Goal: Transaction & Acquisition: Purchase product/service

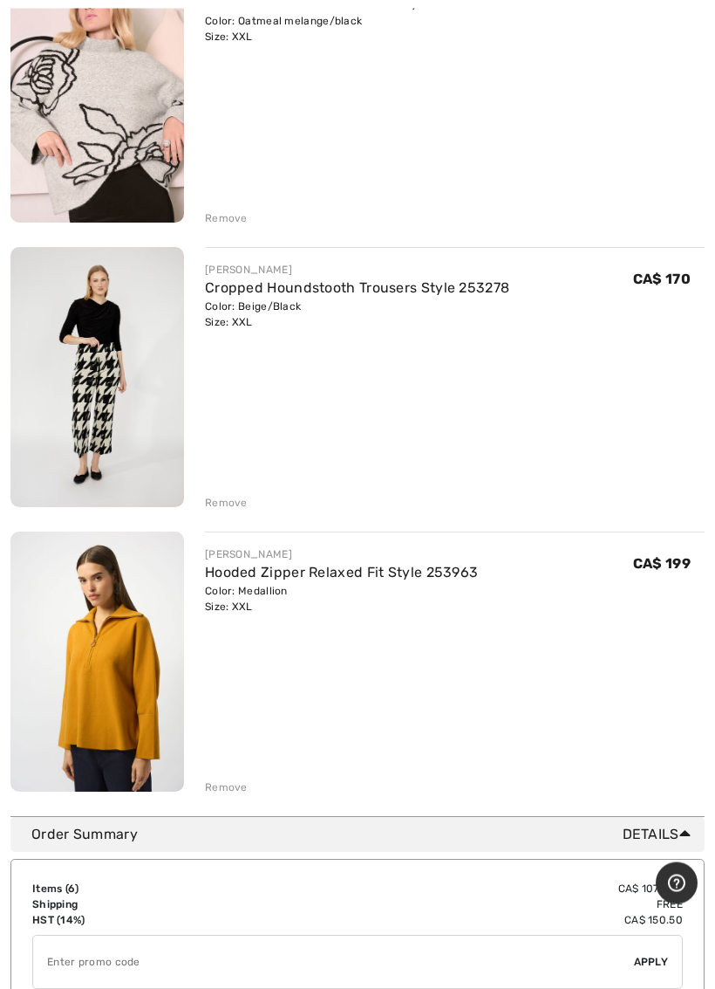
scroll to position [1151, 0]
click at [414, 569] on link "Hooded Zipper Relaxed Fit Style 253963" at bounding box center [341, 572] width 273 height 17
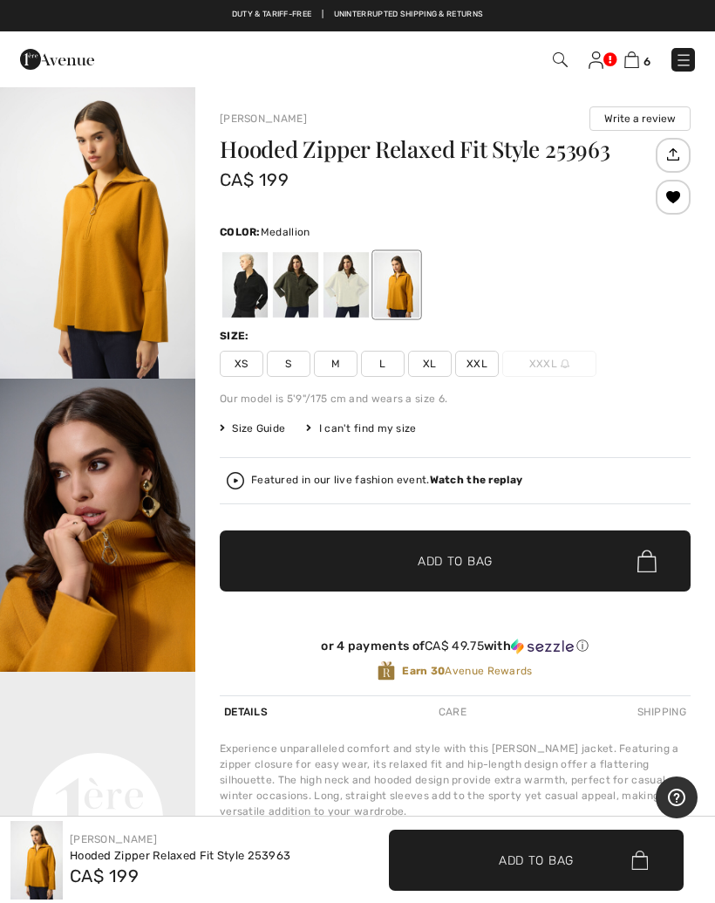
click at [426, 367] on span "XL" at bounding box center [430, 364] width 44 height 26
click at [514, 556] on span "✔ Added to Bag Add to Bag" at bounding box center [455, 560] width 471 height 61
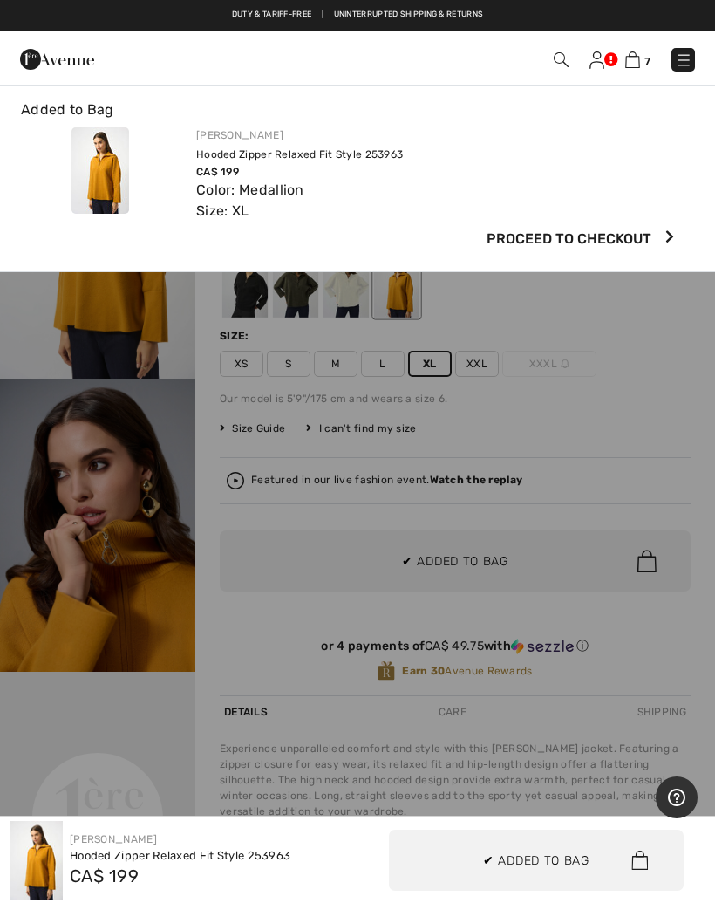
click at [636, 66] on img at bounding box center [633, 59] width 15 height 17
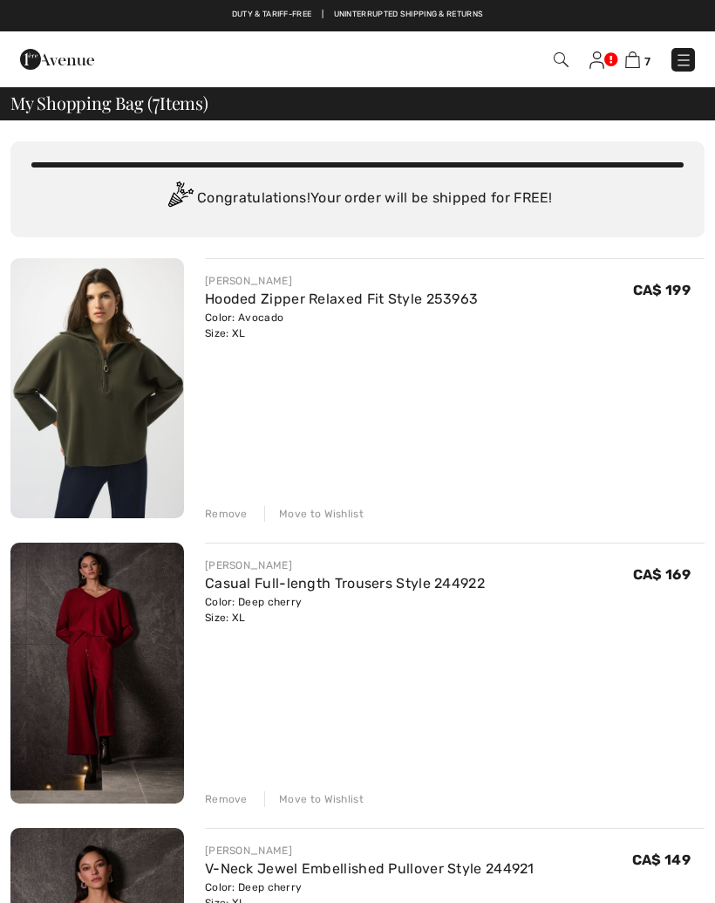
checkbox input "true"
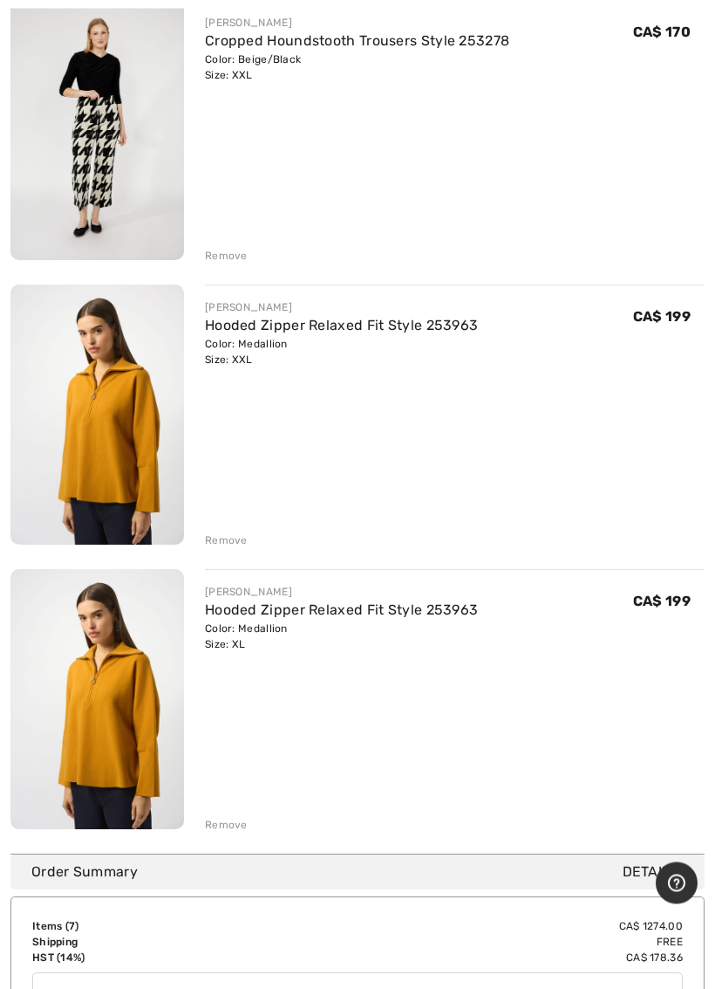
click at [223, 544] on div "Remove" at bounding box center [226, 541] width 43 height 16
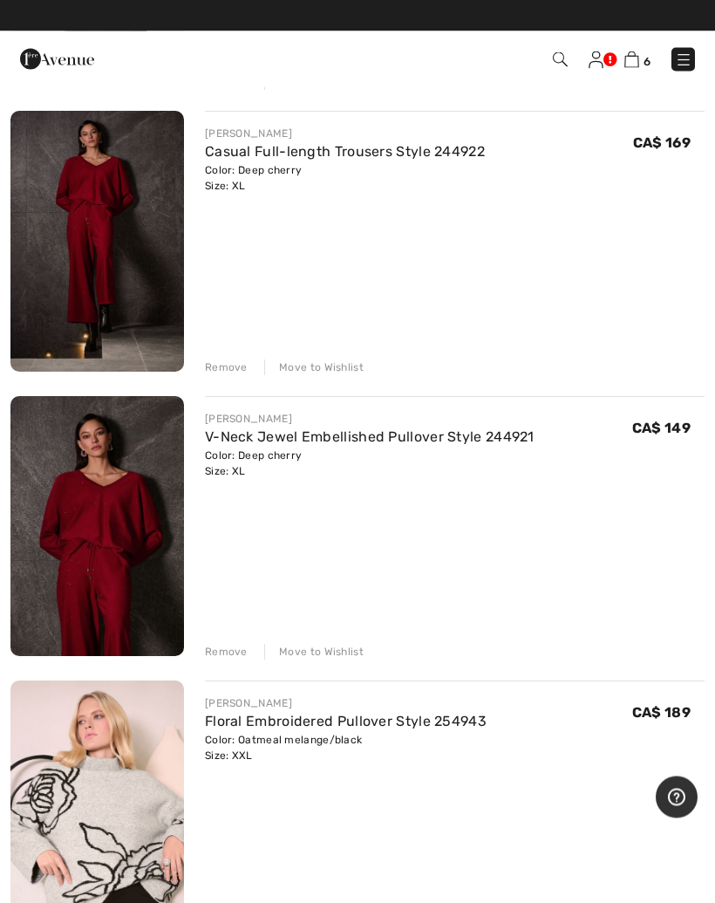
scroll to position [432, 0]
click at [234, 436] on link "V-Neck Jewel Embellished Pullover Style 244921" at bounding box center [370, 436] width 330 height 17
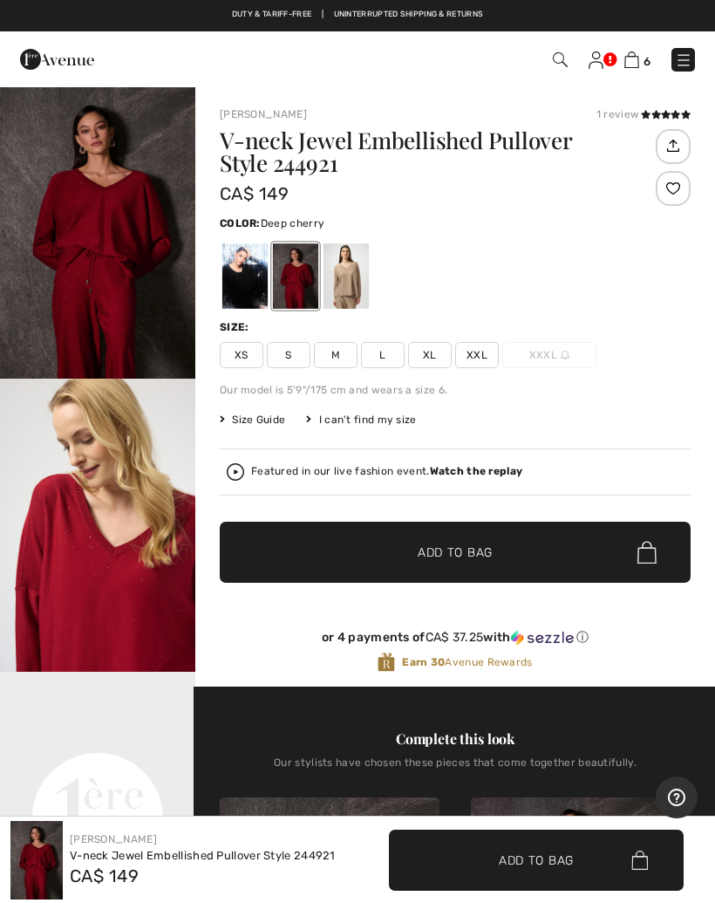
checkbox input "true"
